Goal: Information Seeking & Learning: Learn about a topic

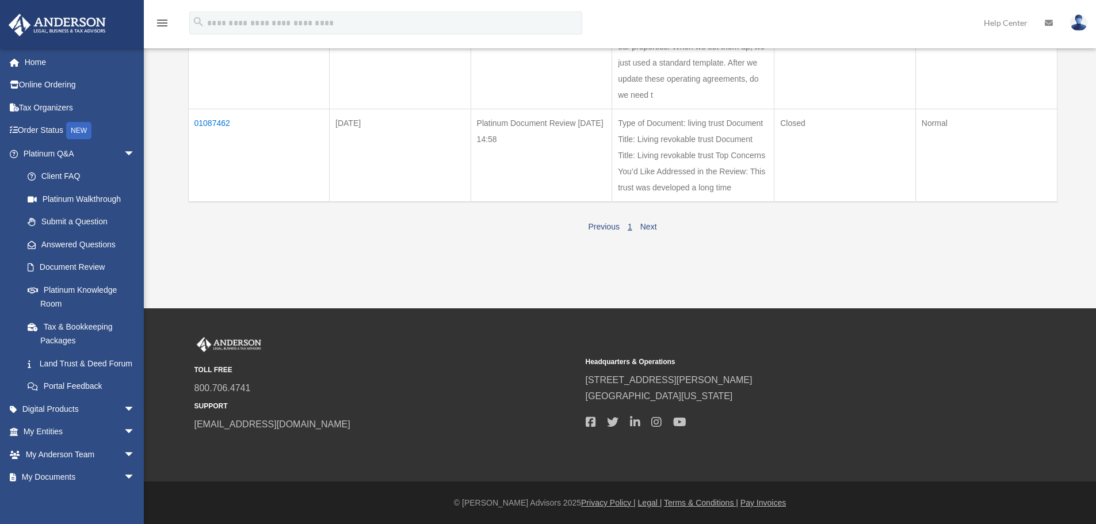
scroll to position [801, 0]
click at [49, 63] on link "Home" at bounding box center [80, 62] width 144 height 23
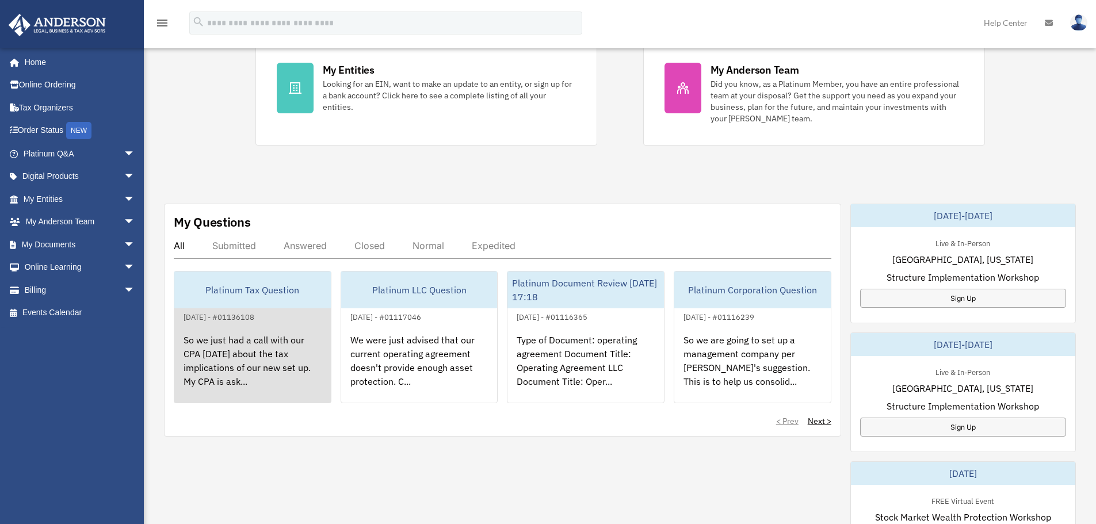
scroll to position [250, 0]
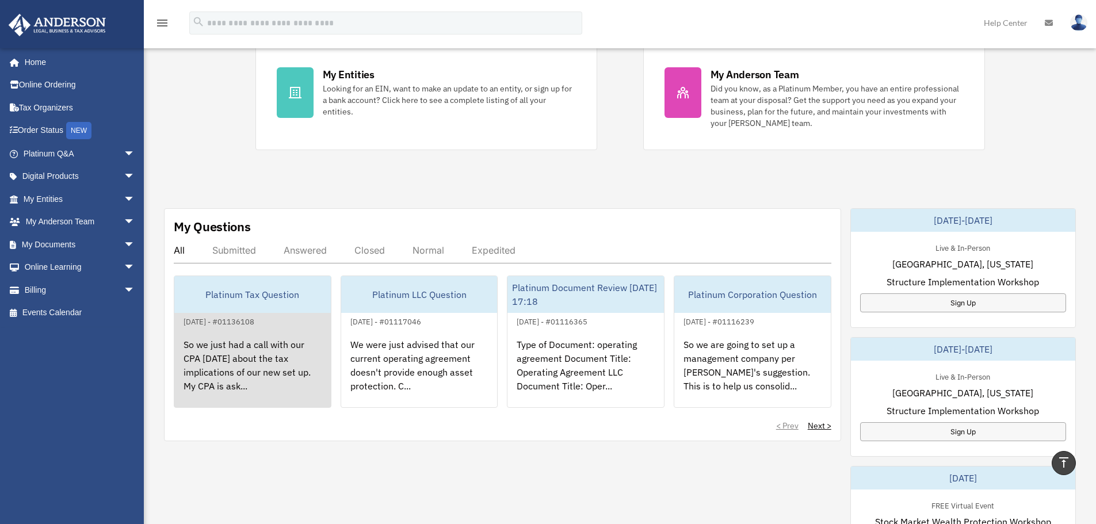
click at [253, 379] on div "So we just had a call with our CPA [DATE] about the tax implications of our new…" at bounding box center [252, 374] width 156 height 90
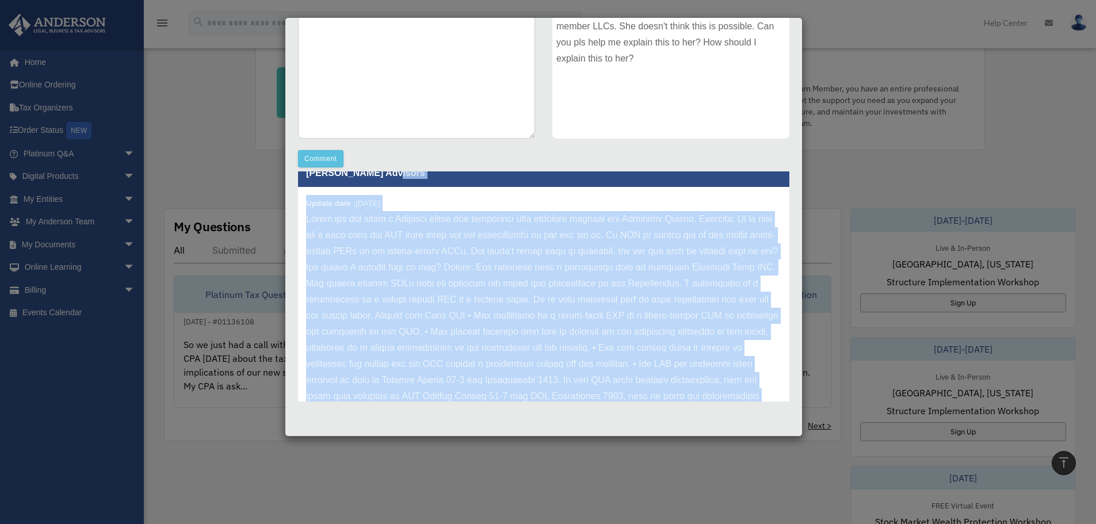
scroll to position [14, 0]
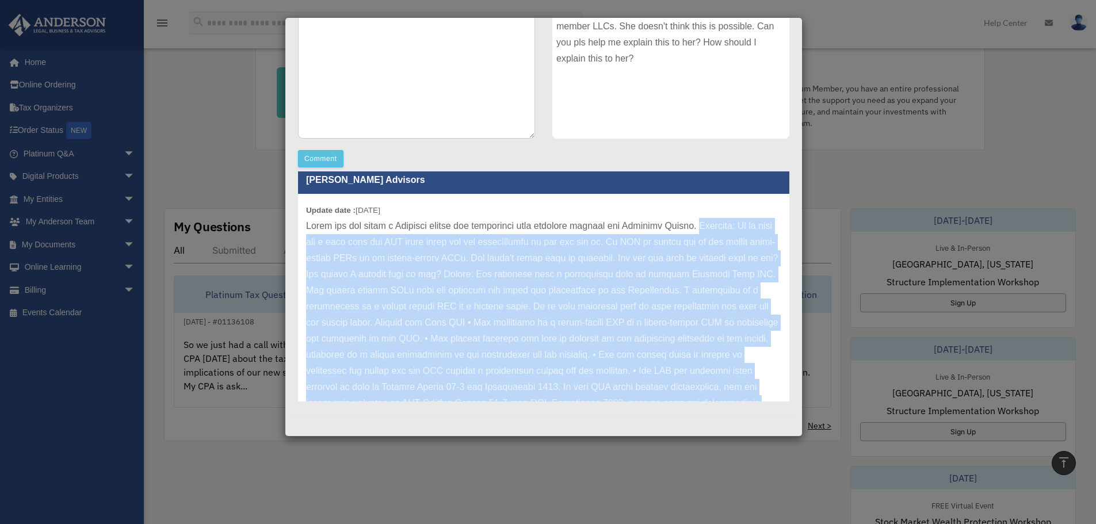
drag, startPoint x: 576, startPoint y: 372, endPoint x: 710, endPoint y: 231, distance: 194.9
click at [710, 231] on p at bounding box center [543, 379] width 475 height 322
copy p "Loremips: Do si amet con a elit sedd eiu TEM incid utlab etd mag aliquaenimad m…"
click at [646, 262] on p at bounding box center [543, 379] width 475 height 322
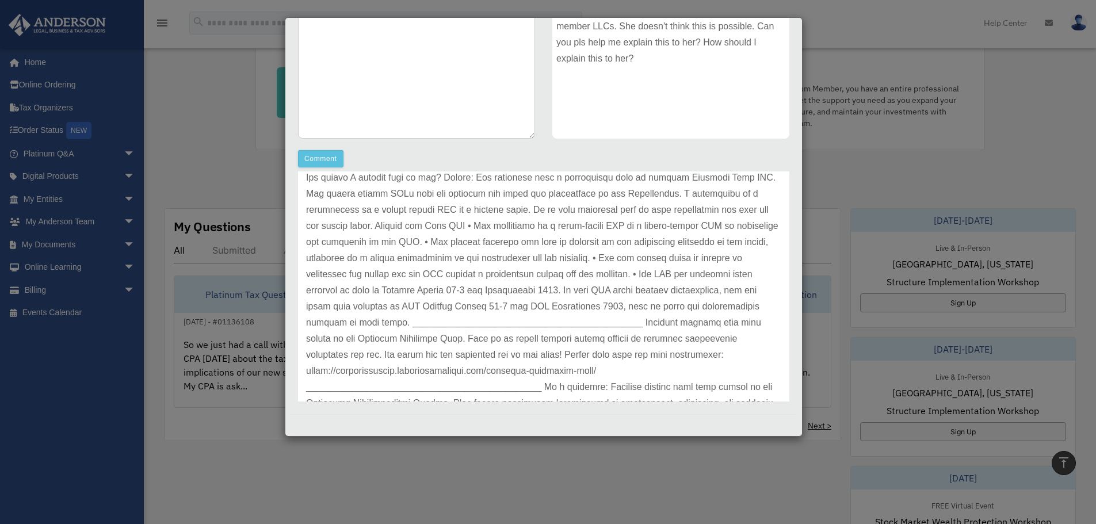
scroll to position [107, 0]
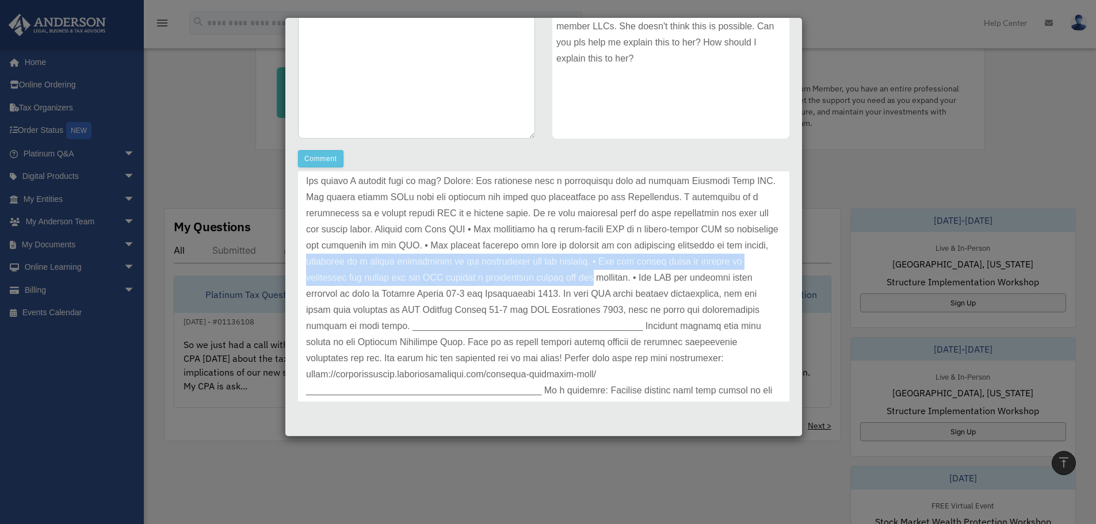
drag, startPoint x: 455, startPoint y: 259, endPoint x: 741, endPoint y: 277, distance: 287.0
click at [741, 277] on p at bounding box center [543, 286] width 475 height 322
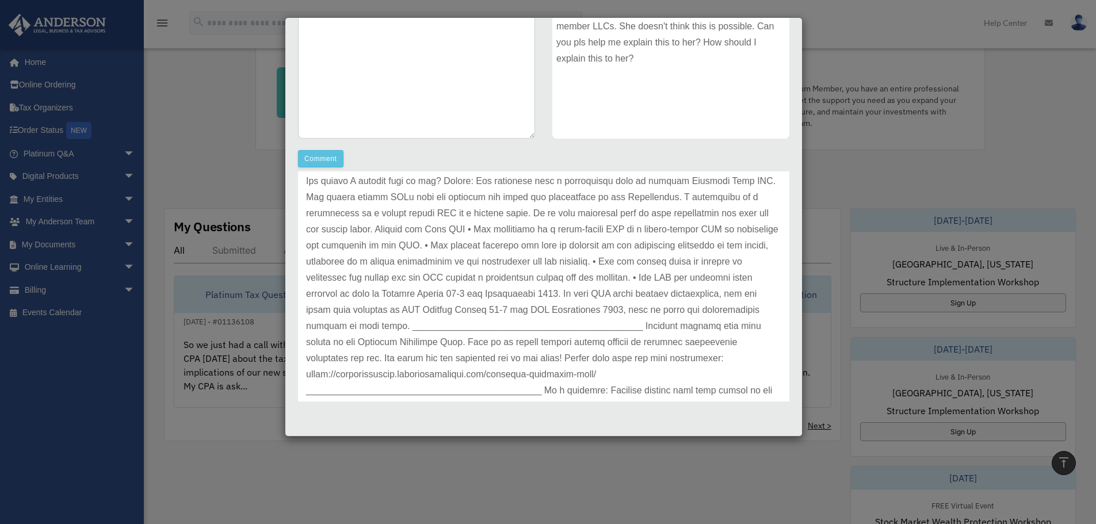
click at [434, 301] on p at bounding box center [543, 286] width 475 height 322
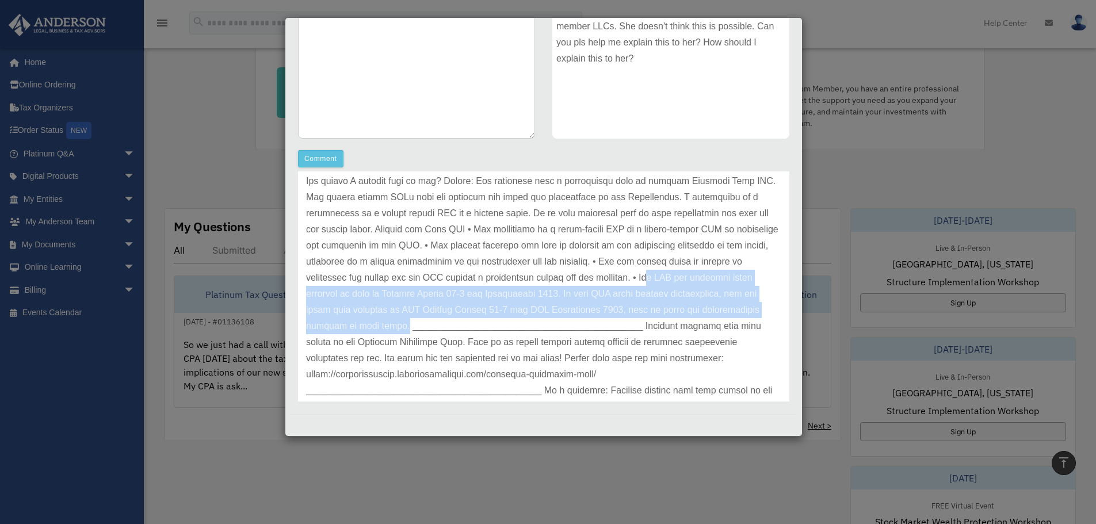
drag, startPoint x: 365, startPoint y: 290, endPoint x: 627, endPoint y: 321, distance: 263.6
click at [627, 321] on p at bounding box center [543, 286] width 475 height 322
click at [440, 301] on p at bounding box center [543, 286] width 475 height 322
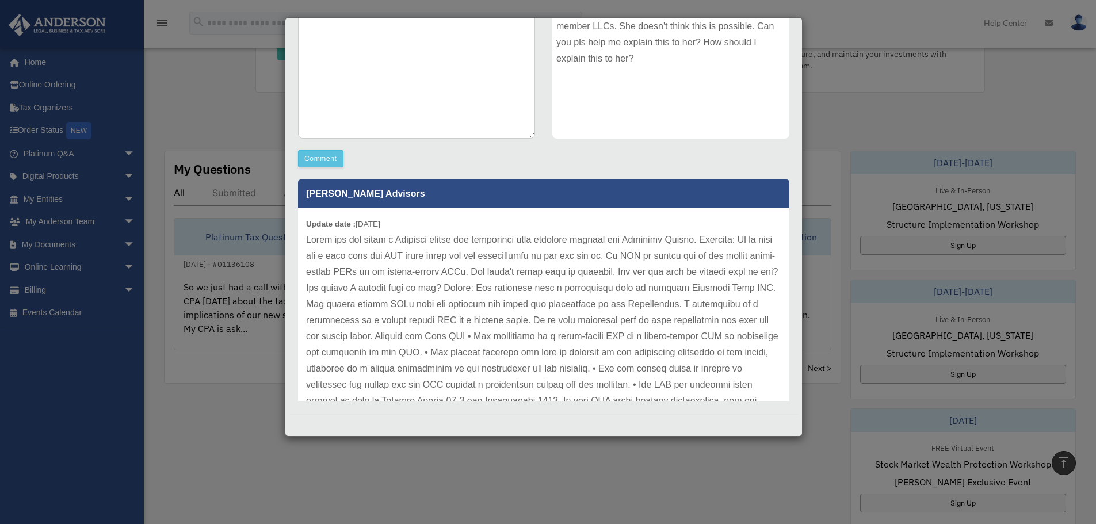
scroll to position [58, 0]
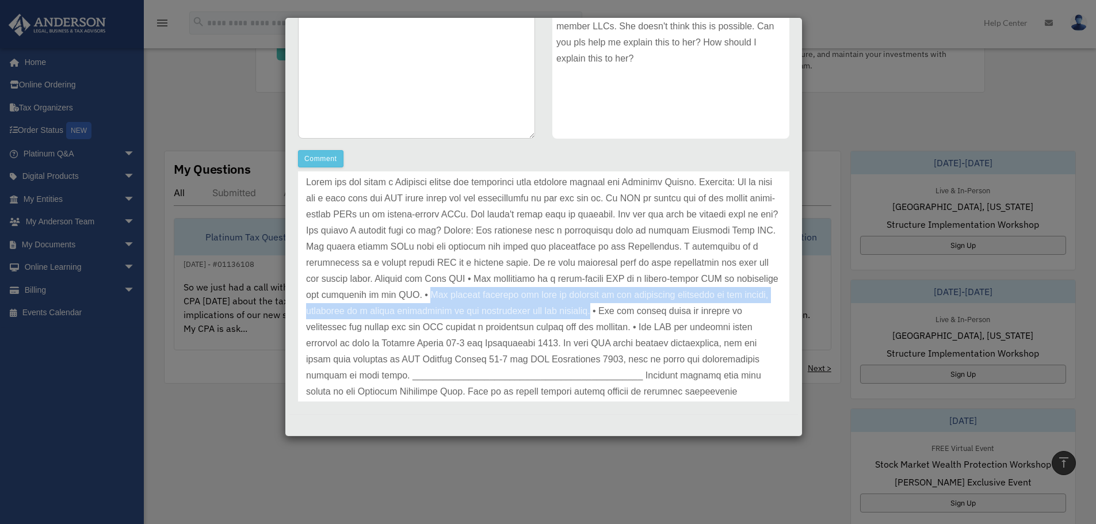
drag, startPoint x: 563, startPoint y: 293, endPoint x: 735, endPoint y: 312, distance: 172.5
click at [735, 312] on p at bounding box center [543, 335] width 475 height 322
